Goal: Transaction & Acquisition: Purchase product/service

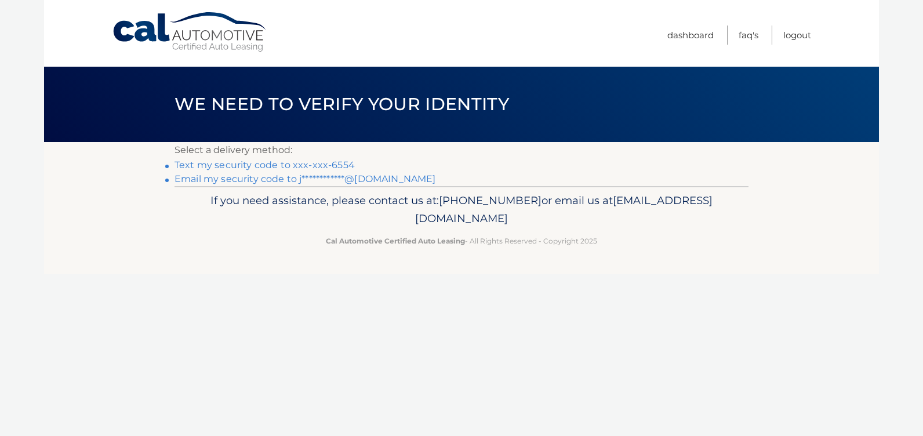
click at [307, 166] on link "Text my security code to xxx-xxx-6554" at bounding box center [265, 165] width 180 height 11
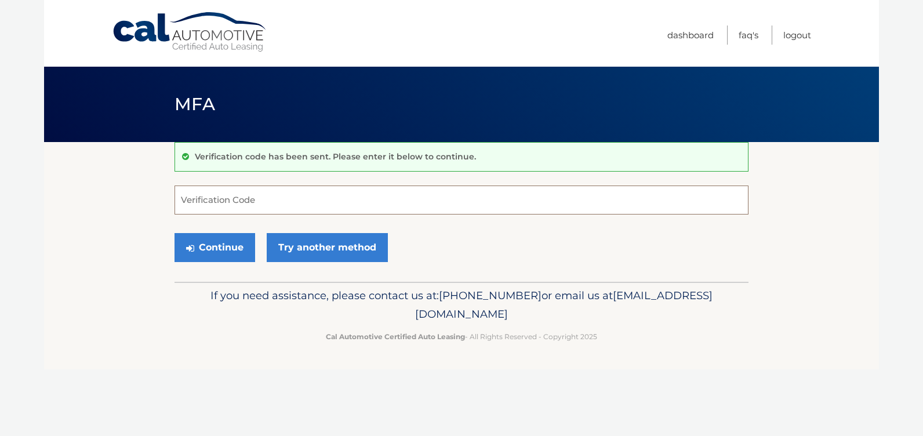
click at [269, 206] on input "Verification Code" at bounding box center [462, 200] width 574 height 29
type input "289530"
click at [234, 237] on button "Continue" at bounding box center [215, 247] width 81 height 29
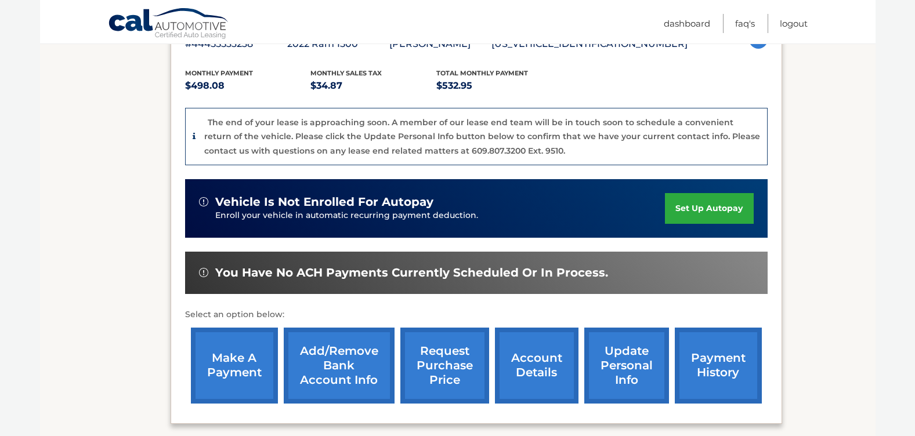
scroll to position [232, 0]
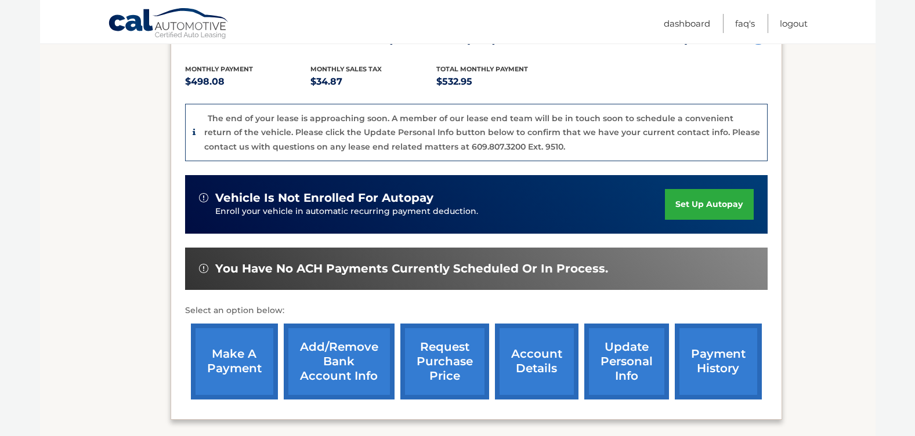
click at [240, 364] on link "make a payment" at bounding box center [234, 362] width 87 height 76
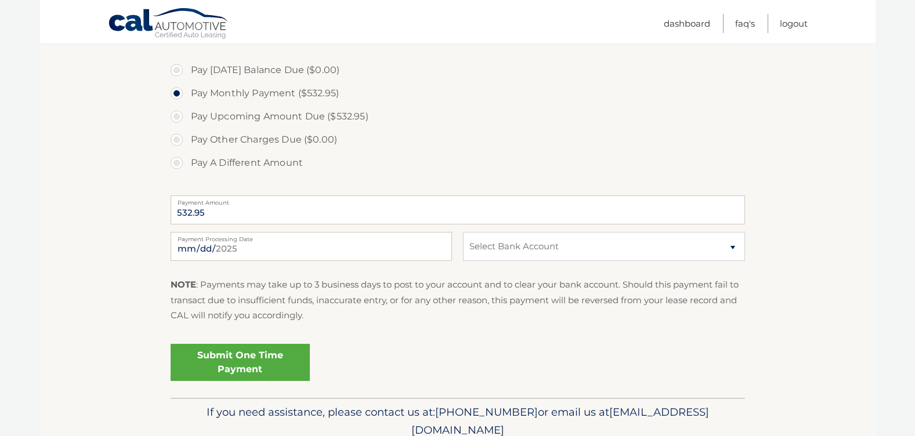
scroll to position [348, 0]
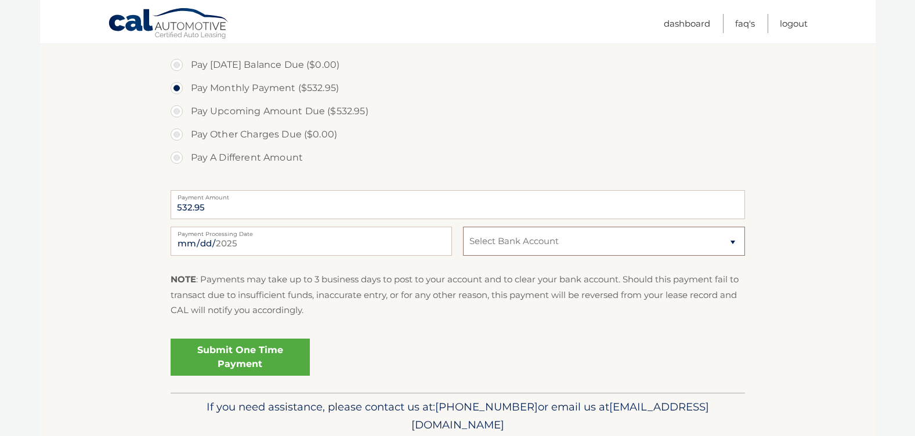
click at [599, 238] on select "Select Bank Account Savings JPMORGAN CHASE BANK, NA *****0760 Checking JPMORGAN…" at bounding box center [603, 241] width 281 height 29
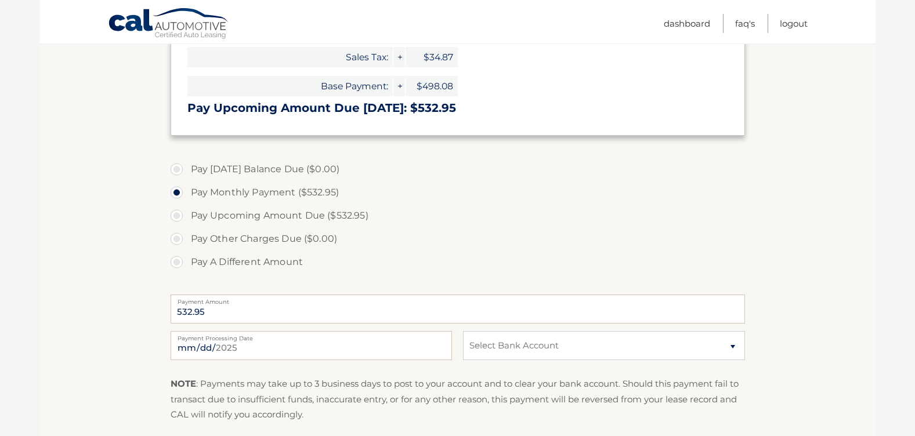
scroll to position [45, 0]
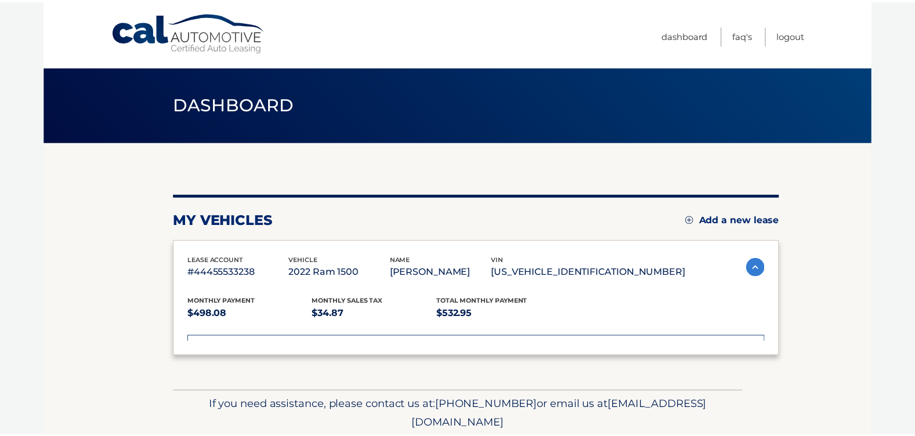
scroll to position [96, 0]
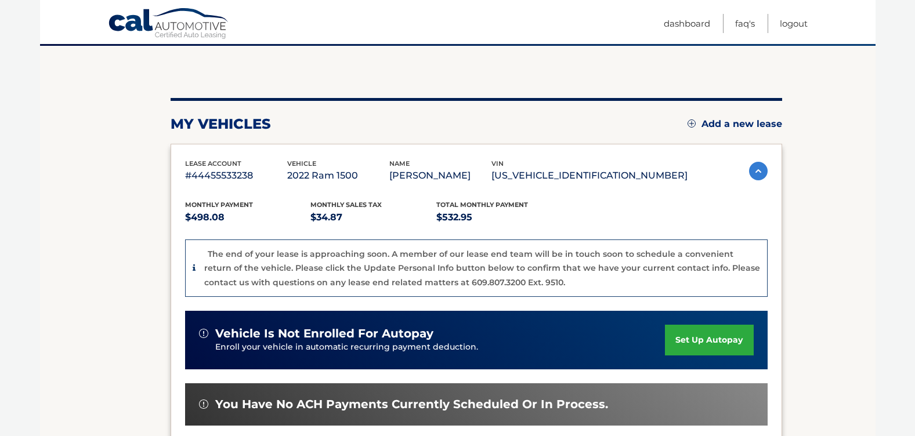
click at [762, 172] on img at bounding box center [758, 171] width 19 height 19
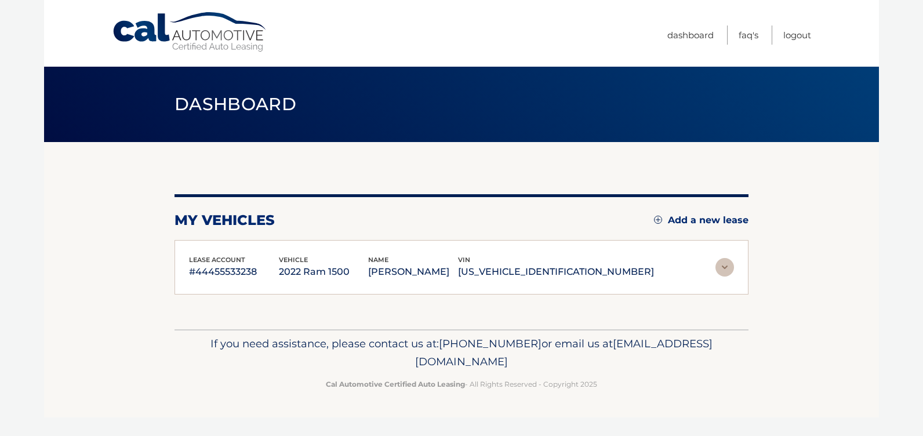
click at [724, 266] on img at bounding box center [725, 267] width 19 height 19
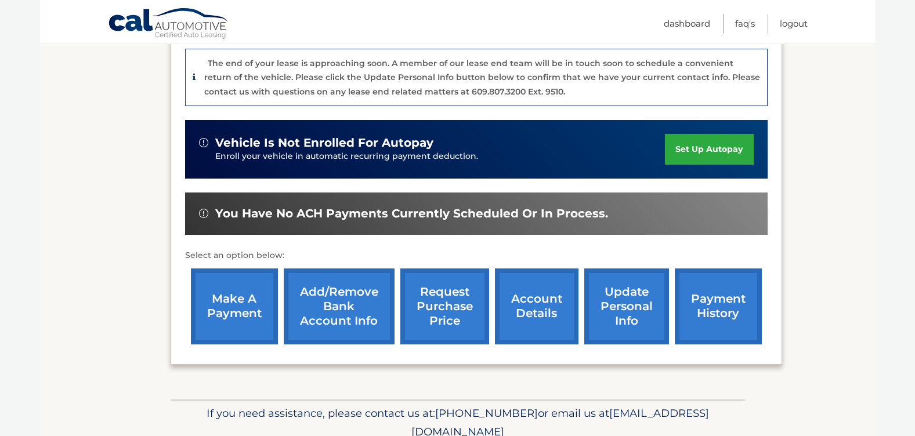
scroll to position [290, 0]
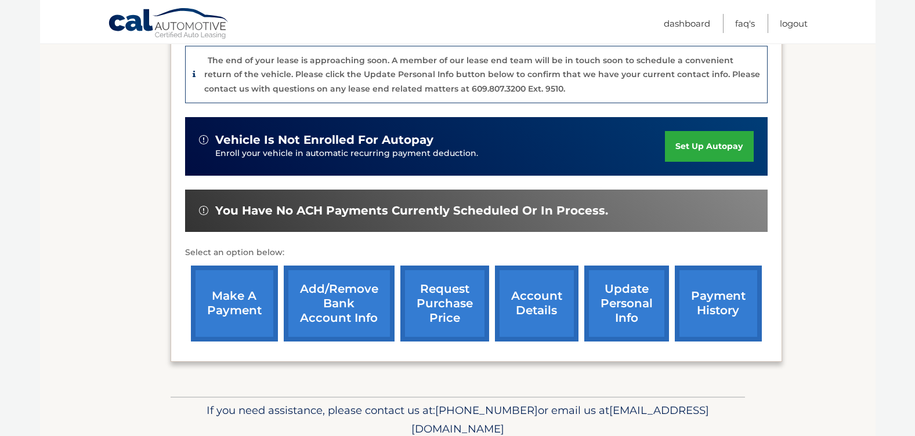
click at [534, 317] on link "account details" at bounding box center [537, 304] width 84 height 76
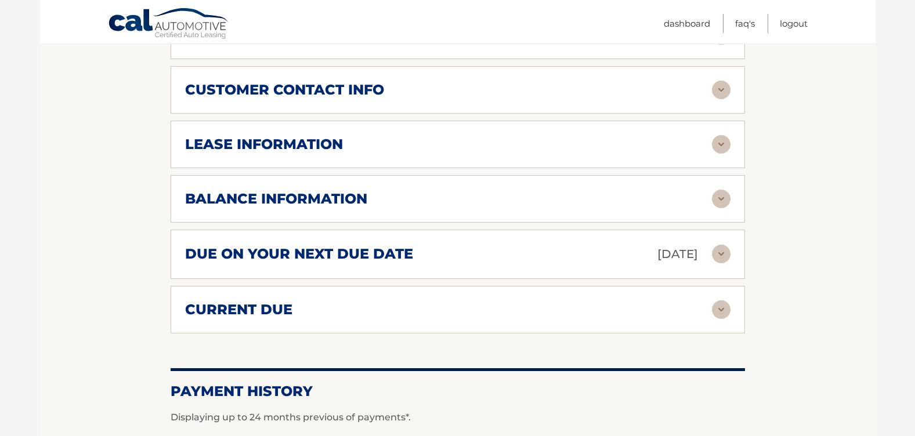
scroll to position [522, 0]
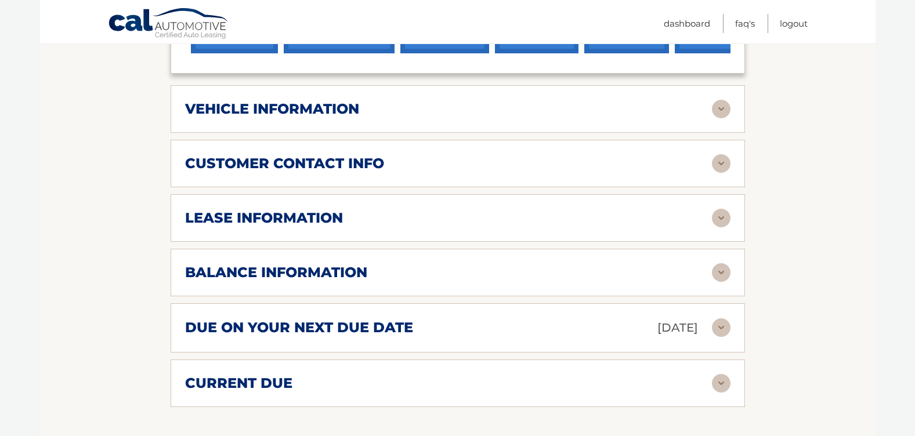
click at [722, 219] on img at bounding box center [721, 218] width 19 height 19
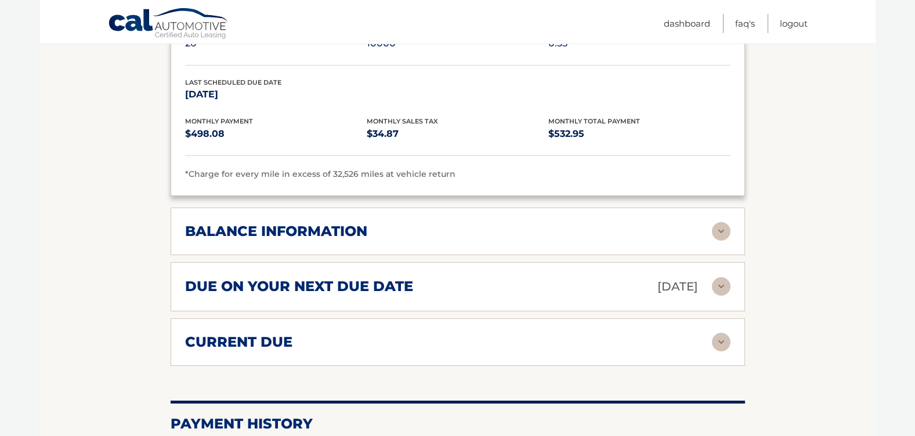
scroll to position [812, 0]
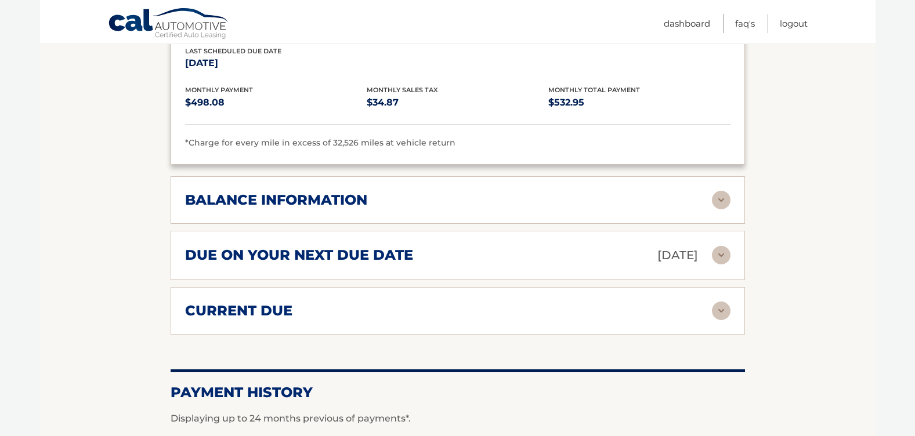
click at [715, 207] on img at bounding box center [721, 200] width 19 height 19
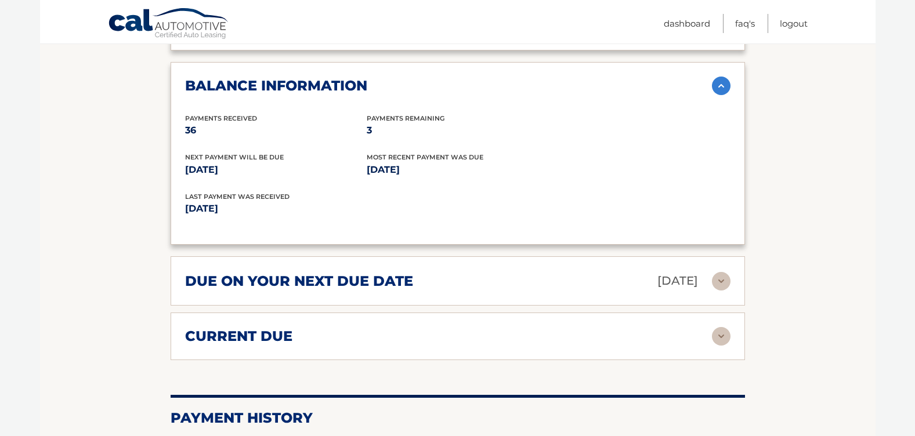
scroll to position [928, 0]
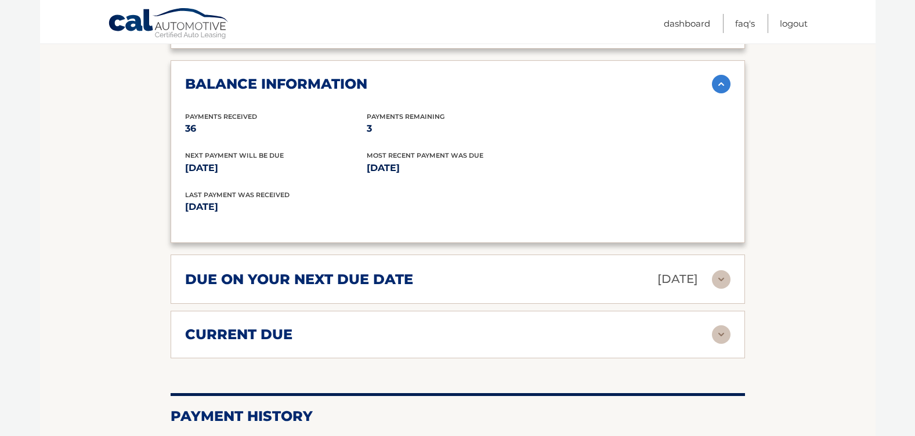
click at [715, 284] on img at bounding box center [721, 279] width 19 height 19
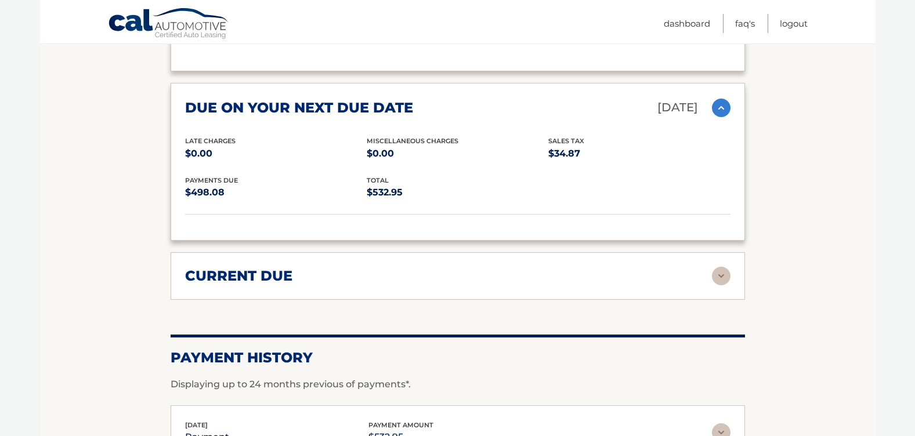
scroll to position [1102, 0]
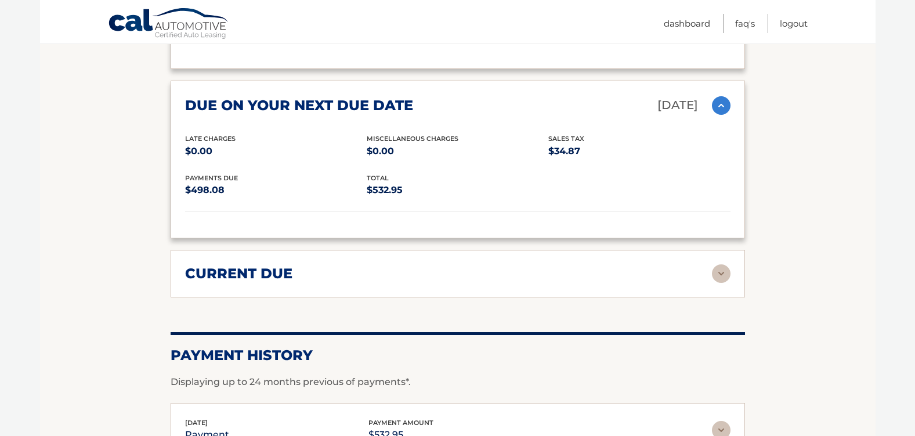
click at [725, 274] on img at bounding box center [721, 273] width 19 height 19
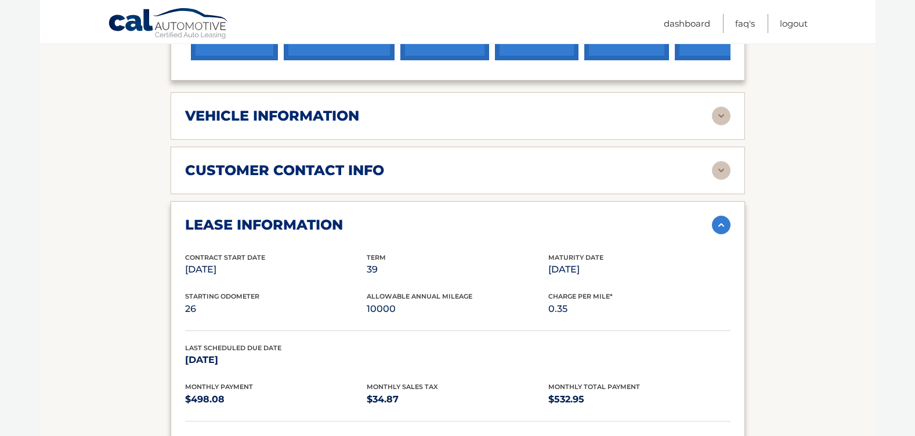
scroll to position [290, 0]
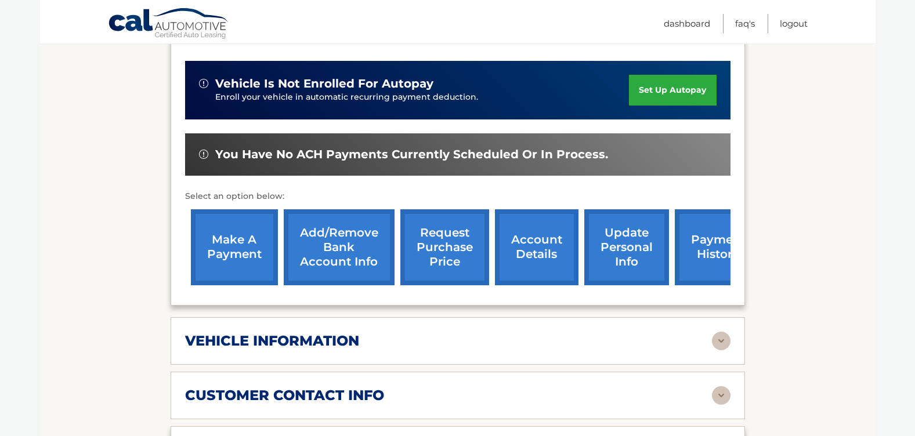
click at [233, 237] on link "make a payment" at bounding box center [234, 247] width 87 height 76
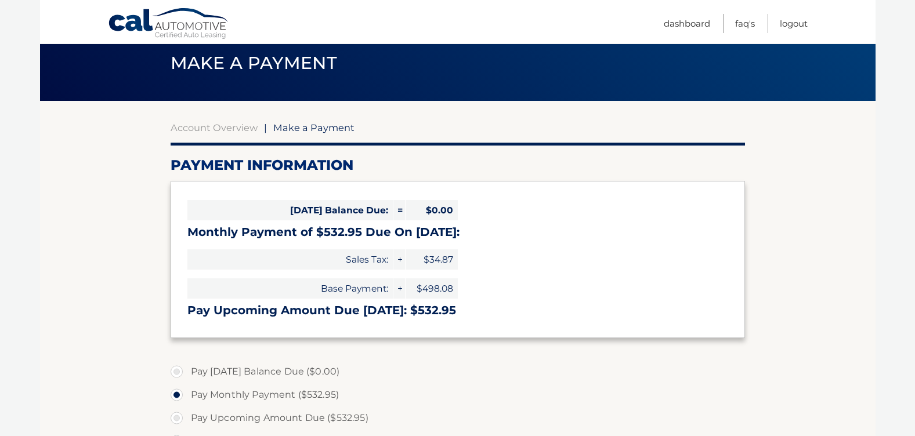
scroll to position [174, 0]
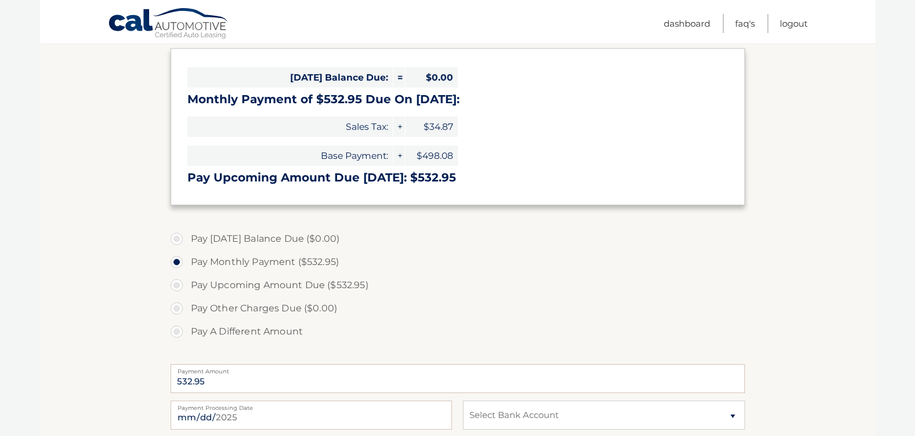
click at [255, 329] on label "Pay A Different Amount" at bounding box center [458, 331] width 574 height 23
click at [187, 329] on input "Pay A Different Amount" at bounding box center [181, 329] width 12 height 19
radio input "true"
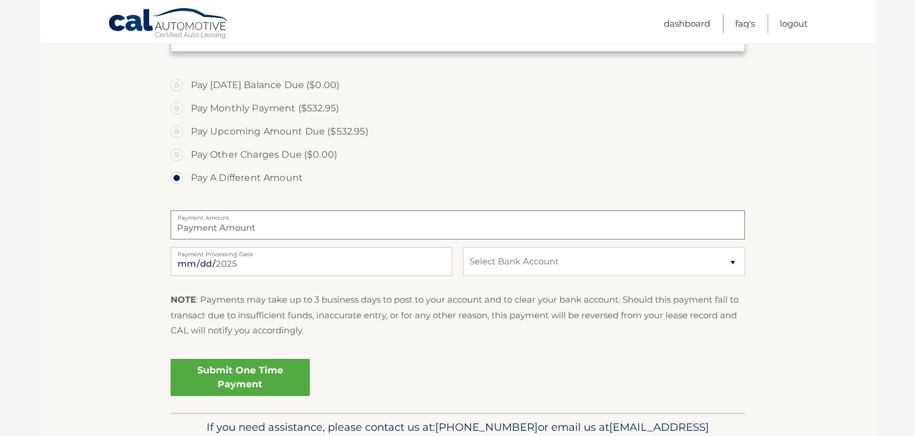
scroll to position [348, 0]
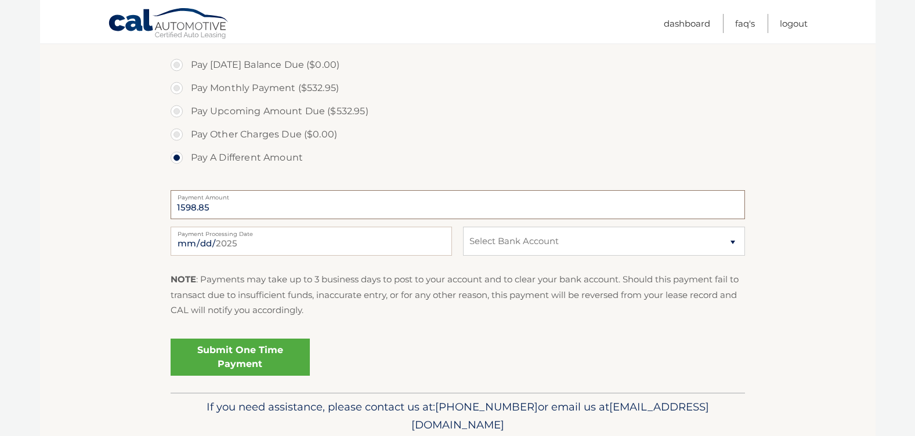
type input "1598.85"
click at [487, 238] on select "Select Bank Account Savings JPMORGAN CHASE BANK, NA *****0760 Checking JPMORGAN…" at bounding box center [603, 241] width 281 height 29
select select "MjQ2ODRiNGEtZjg2ZC00MDBmLWIzOTYtMTYxMTQyZGUzNWVm"
click at [463, 227] on select "Select Bank Account Savings JPMORGAN CHASE BANK, NA *****0760 Checking JPMORGAN…" at bounding box center [603, 241] width 281 height 29
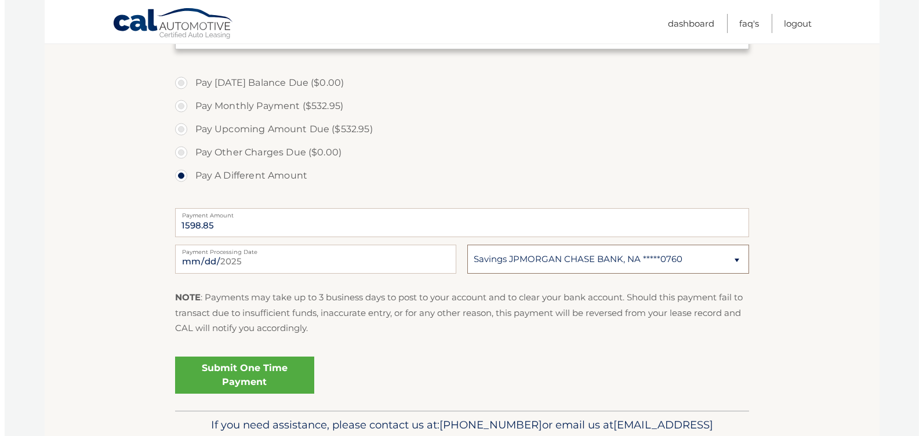
scroll to position [335, 0]
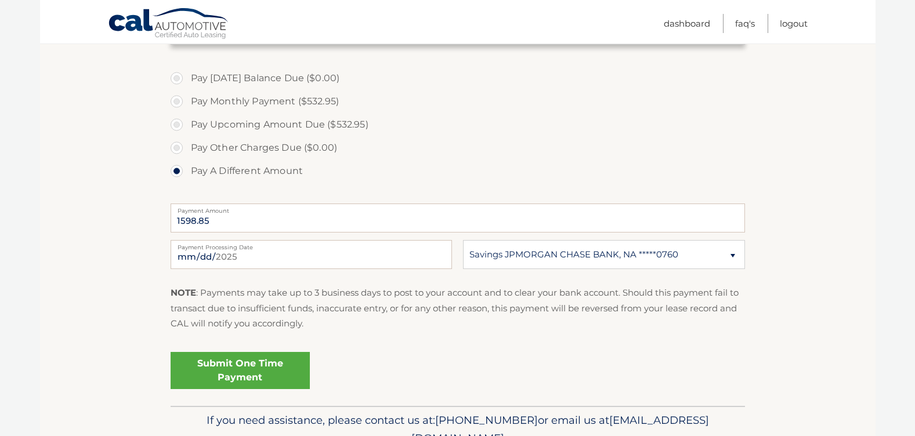
click at [259, 371] on link "Submit One Time Payment" at bounding box center [240, 370] width 139 height 37
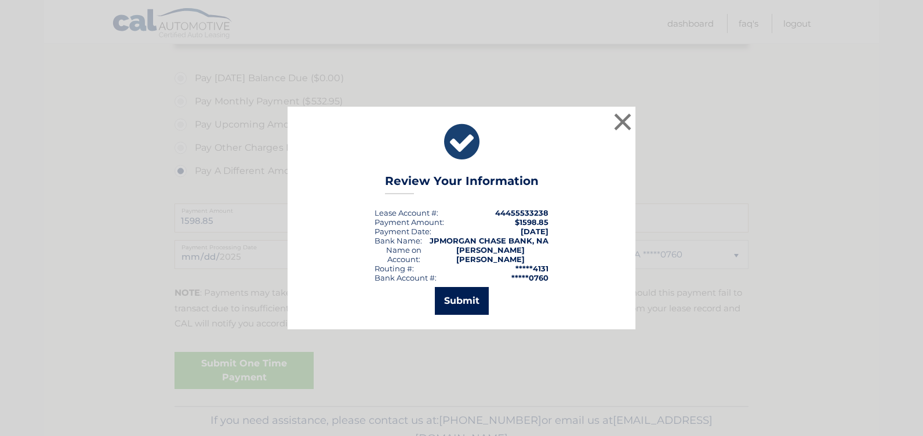
click at [471, 305] on button "Submit" at bounding box center [462, 301] width 54 height 28
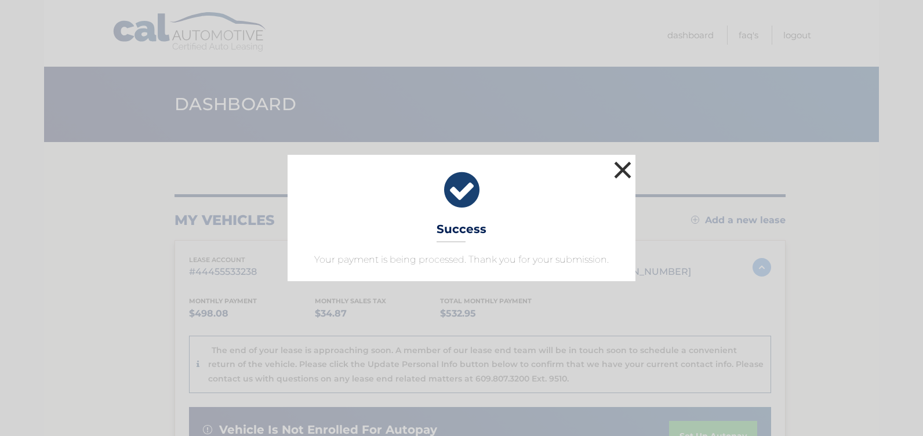
click at [626, 172] on button "×" at bounding box center [622, 169] width 23 height 23
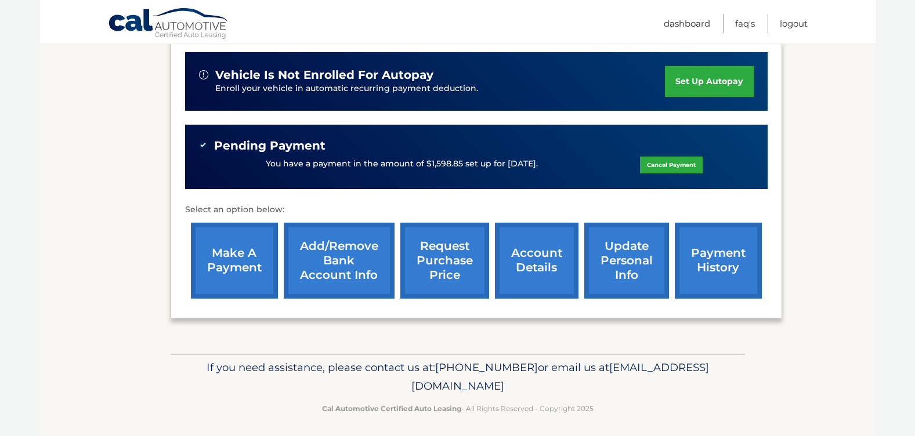
scroll to position [361, 0]
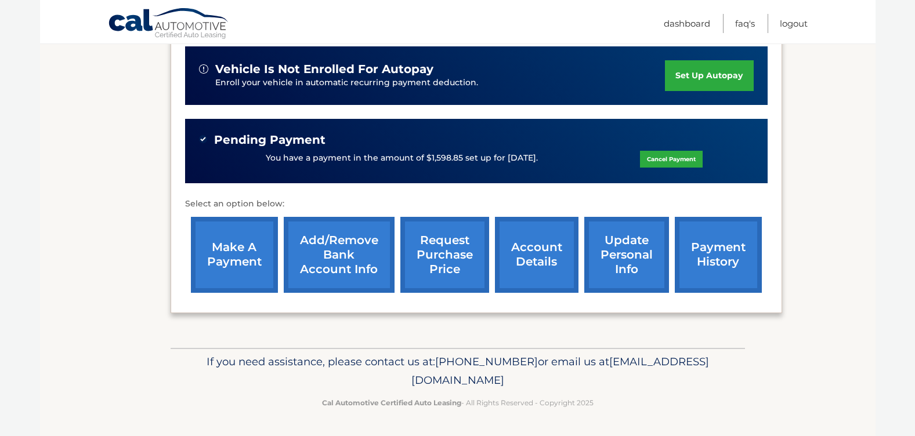
click at [710, 259] on link "payment history" at bounding box center [718, 255] width 87 height 76
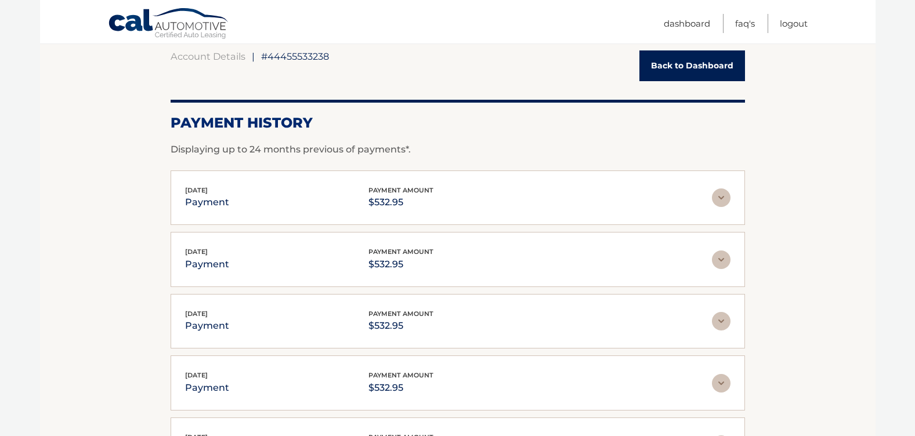
scroll to position [116, 0]
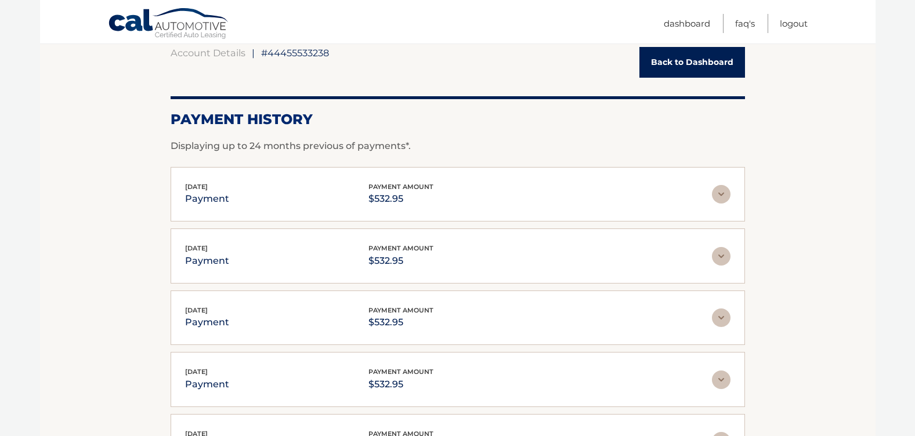
click at [723, 190] on img at bounding box center [721, 194] width 19 height 19
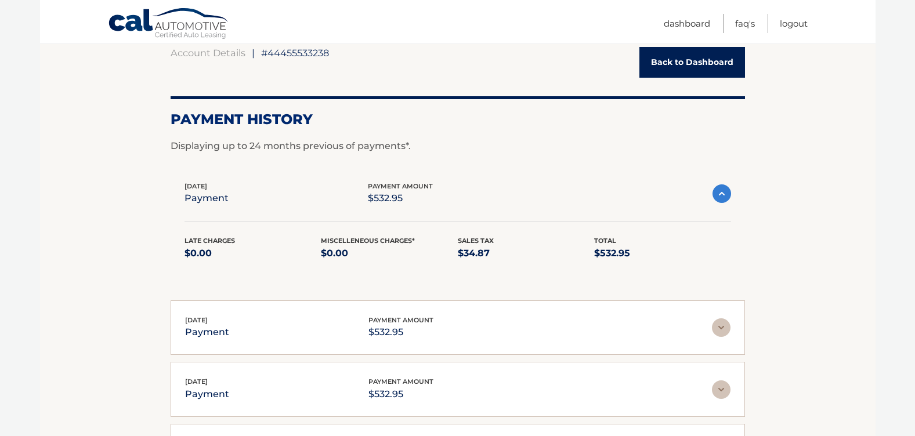
click at [723, 193] on img at bounding box center [721, 193] width 19 height 19
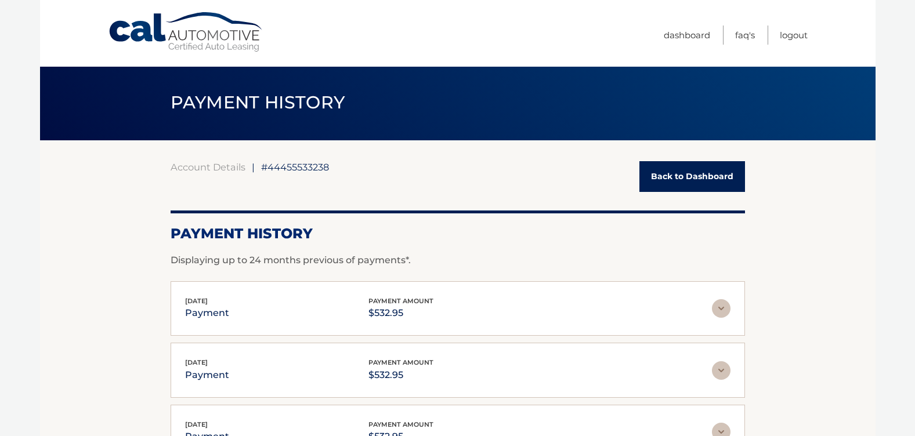
scroll to position [0, 0]
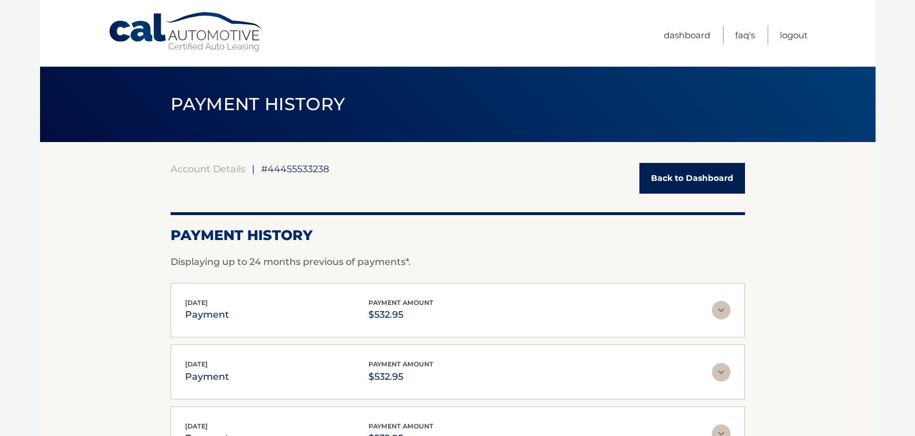
click at [693, 182] on link "Back to Dashboard" at bounding box center [692, 178] width 106 height 31
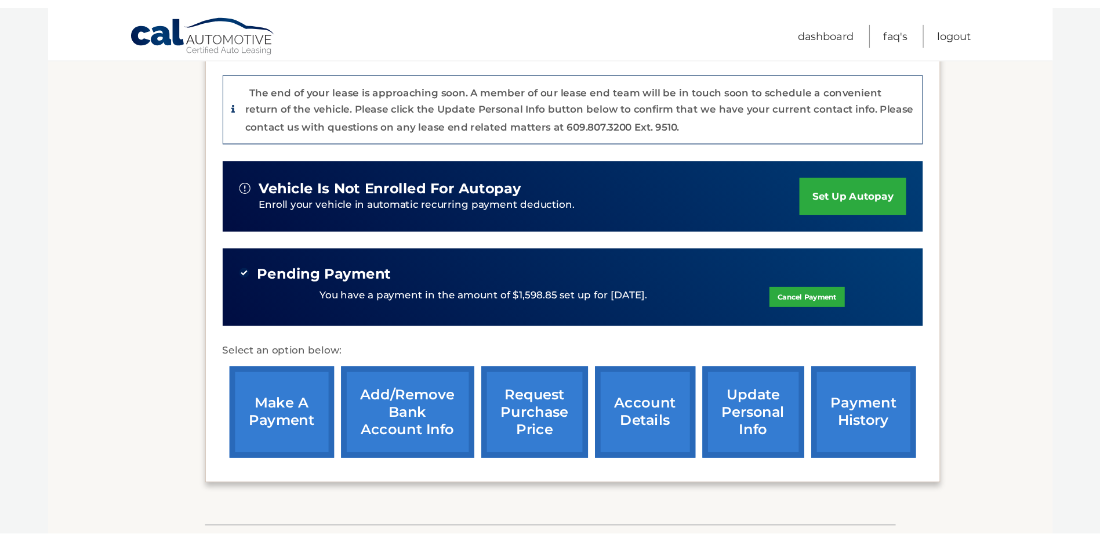
scroll to position [129, 0]
